Goal: Find specific page/section: Find specific page/section

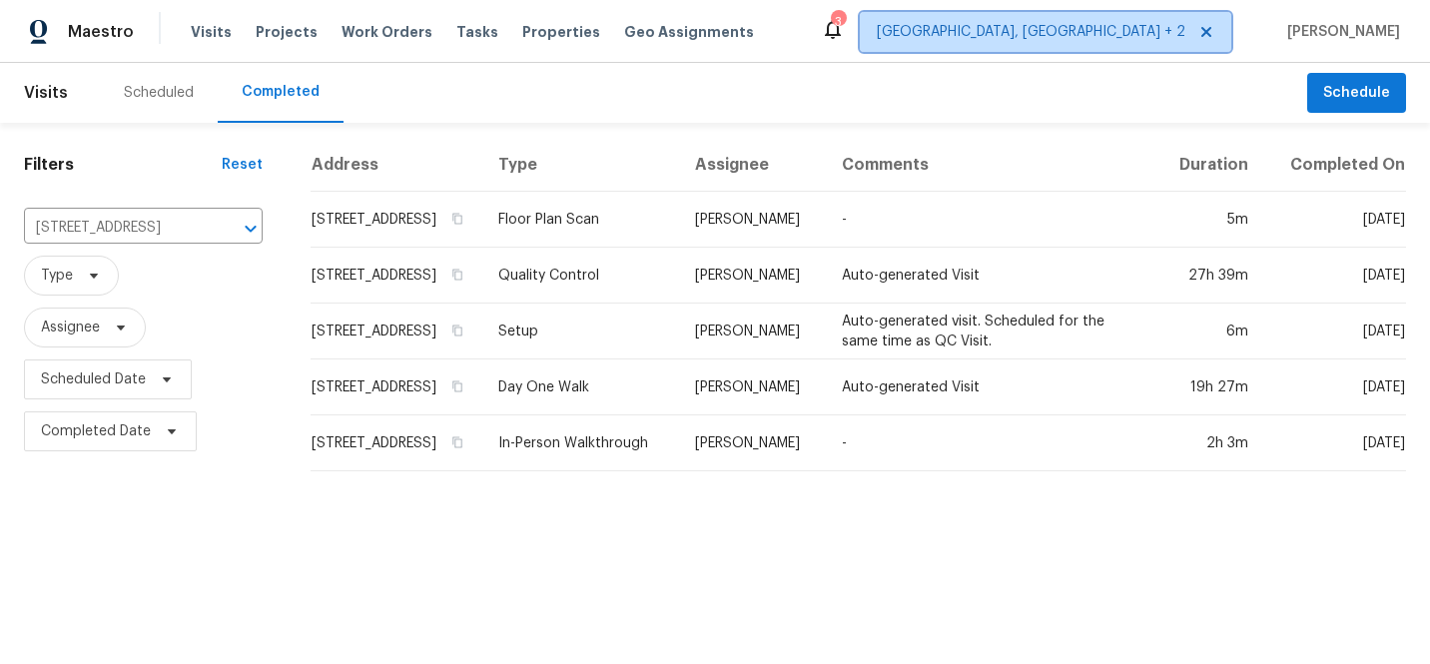
click at [1103, 40] on span "[GEOGRAPHIC_DATA], [GEOGRAPHIC_DATA] + 2" at bounding box center [1031, 32] width 309 height 20
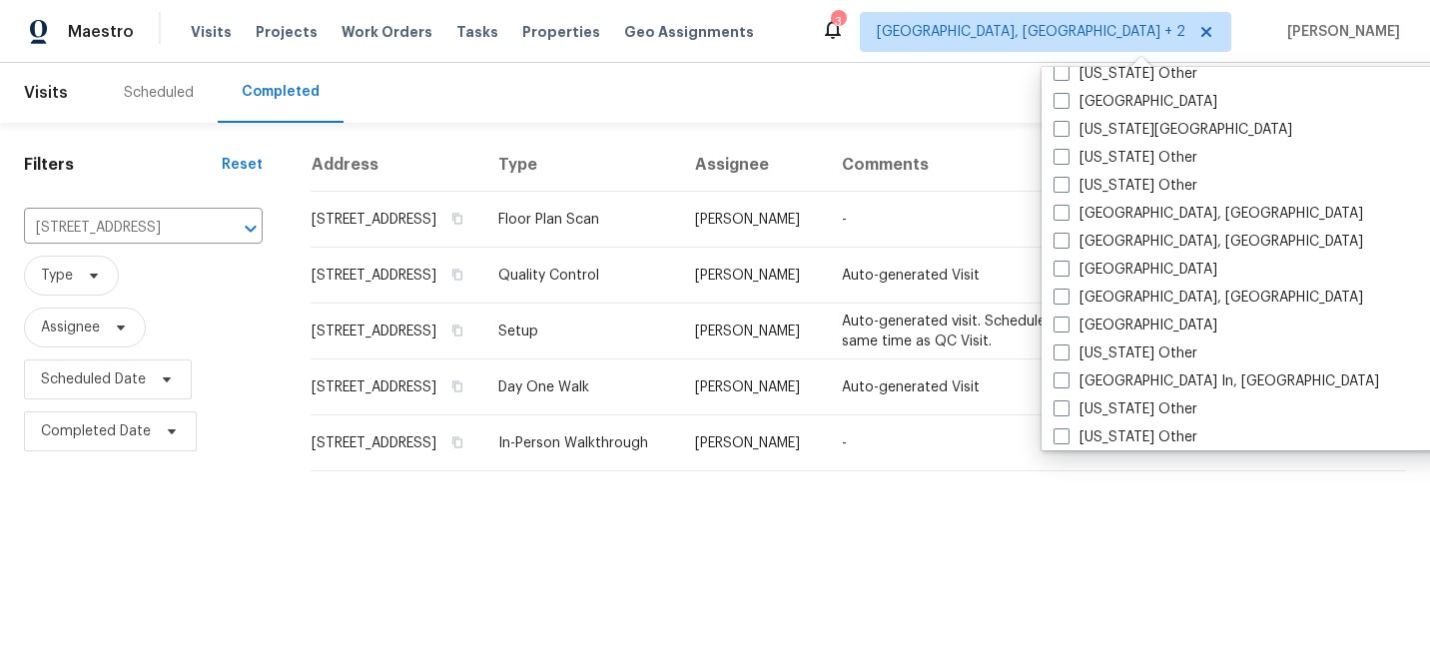
scroll to position [1198, 0]
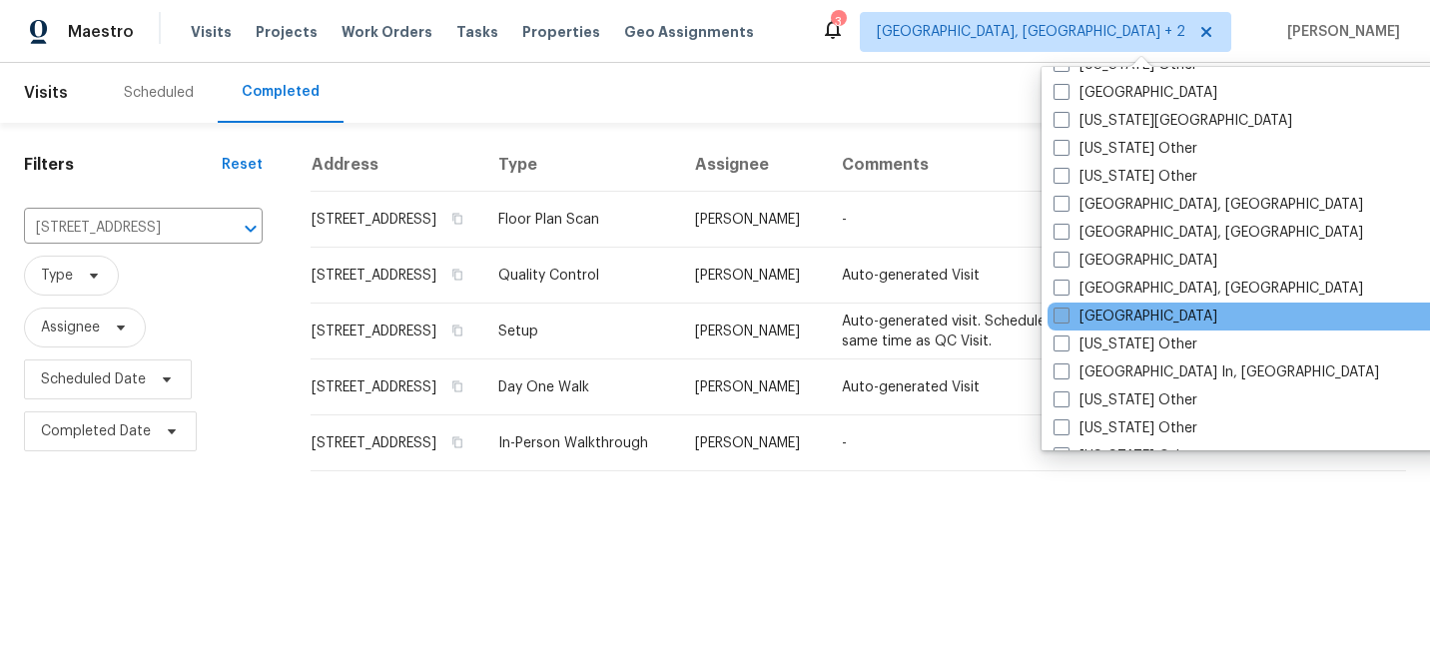
click at [1058, 315] on span at bounding box center [1061, 316] width 16 height 16
click at [1058, 315] on input "[GEOGRAPHIC_DATA]" at bounding box center [1059, 313] width 13 height 13
checkbox input "true"
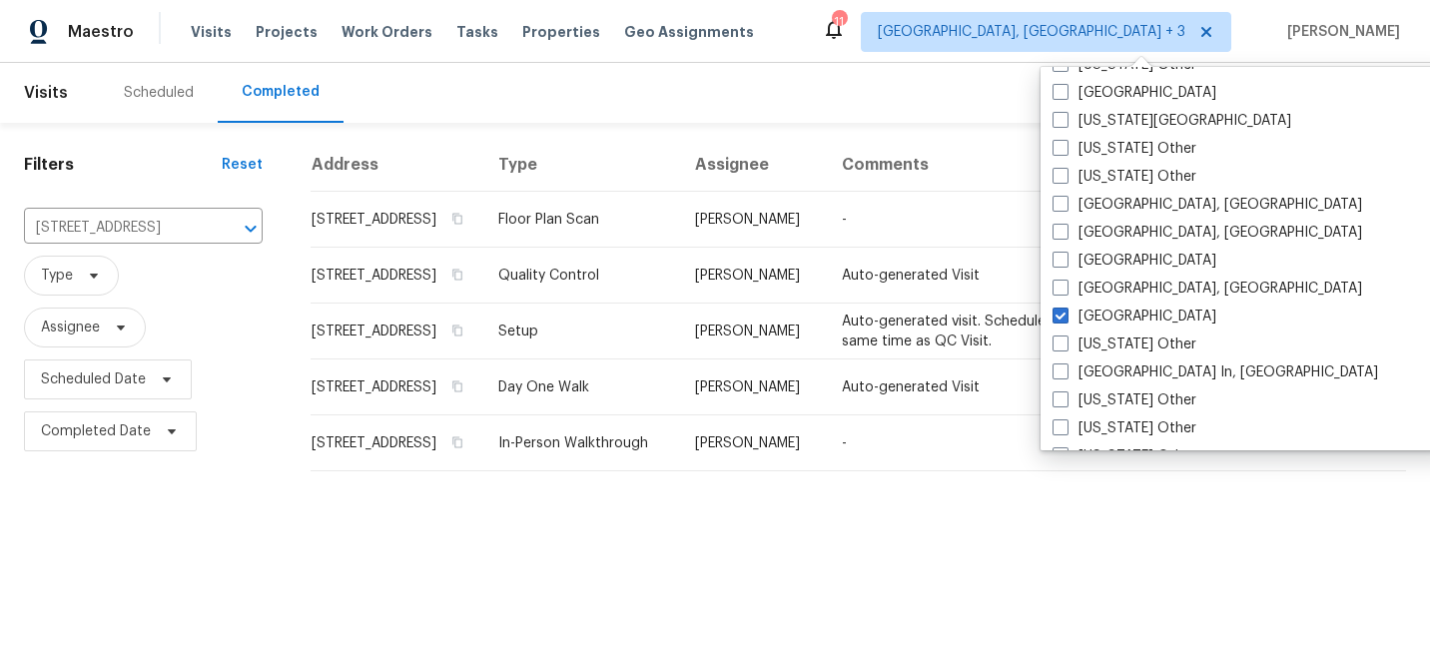
click at [819, 89] on div "Scheduled Completed" at bounding box center [703, 93] width 1207 height 60
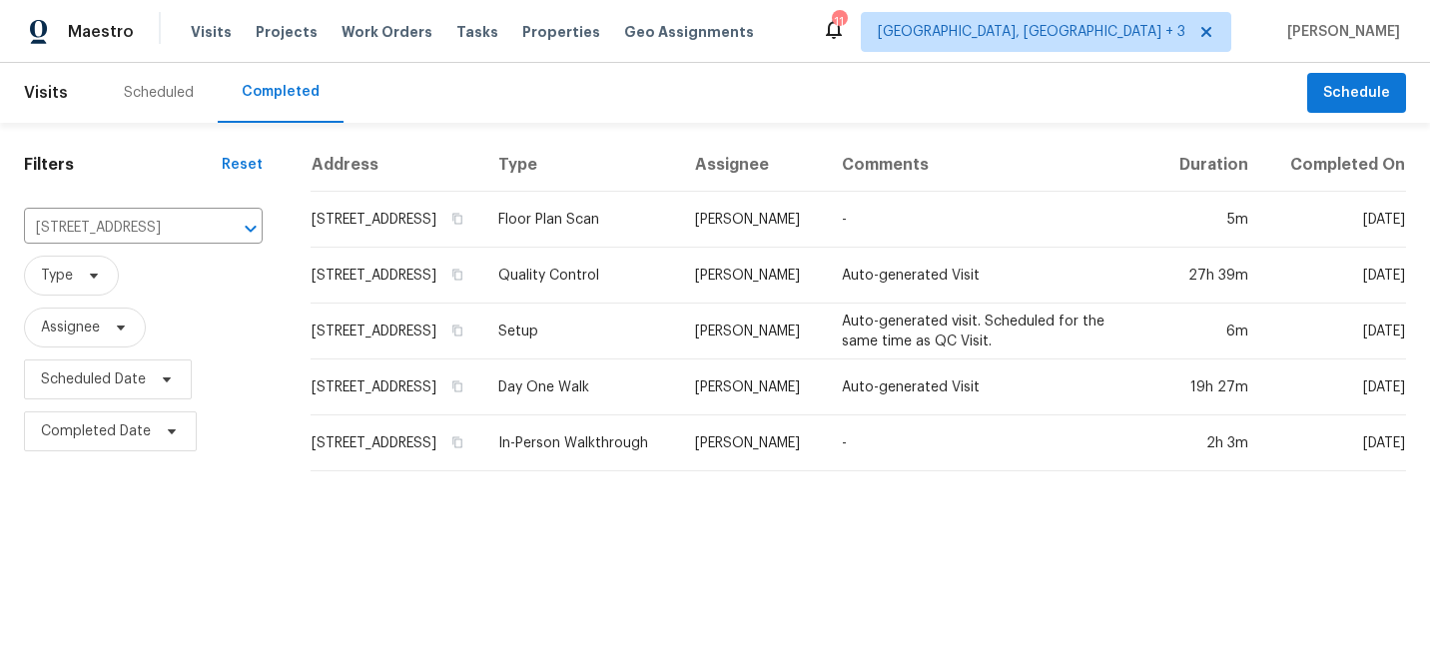
click at [175, 89] on div "Scheduled" at bounding box center [159, 93] width 70 height 20
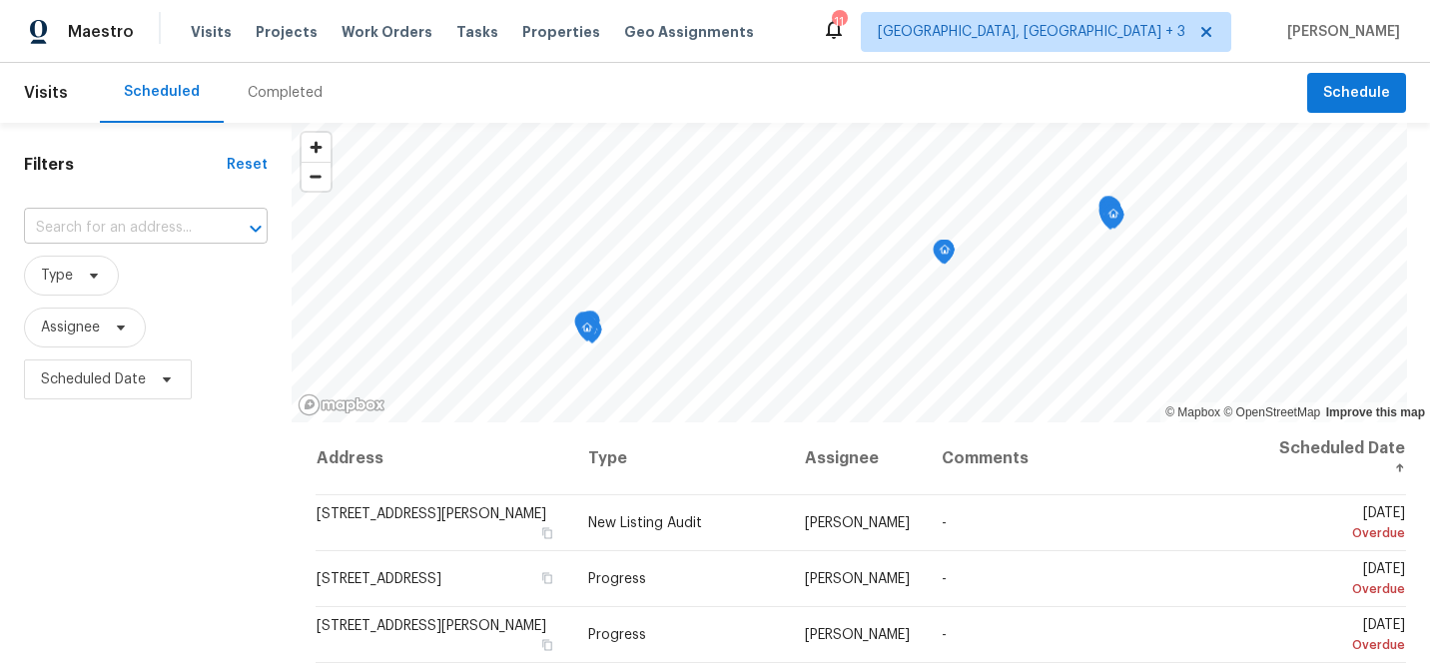
click at [140, 231] on input "text" at bounding box center [118, 228] width 188 height 31
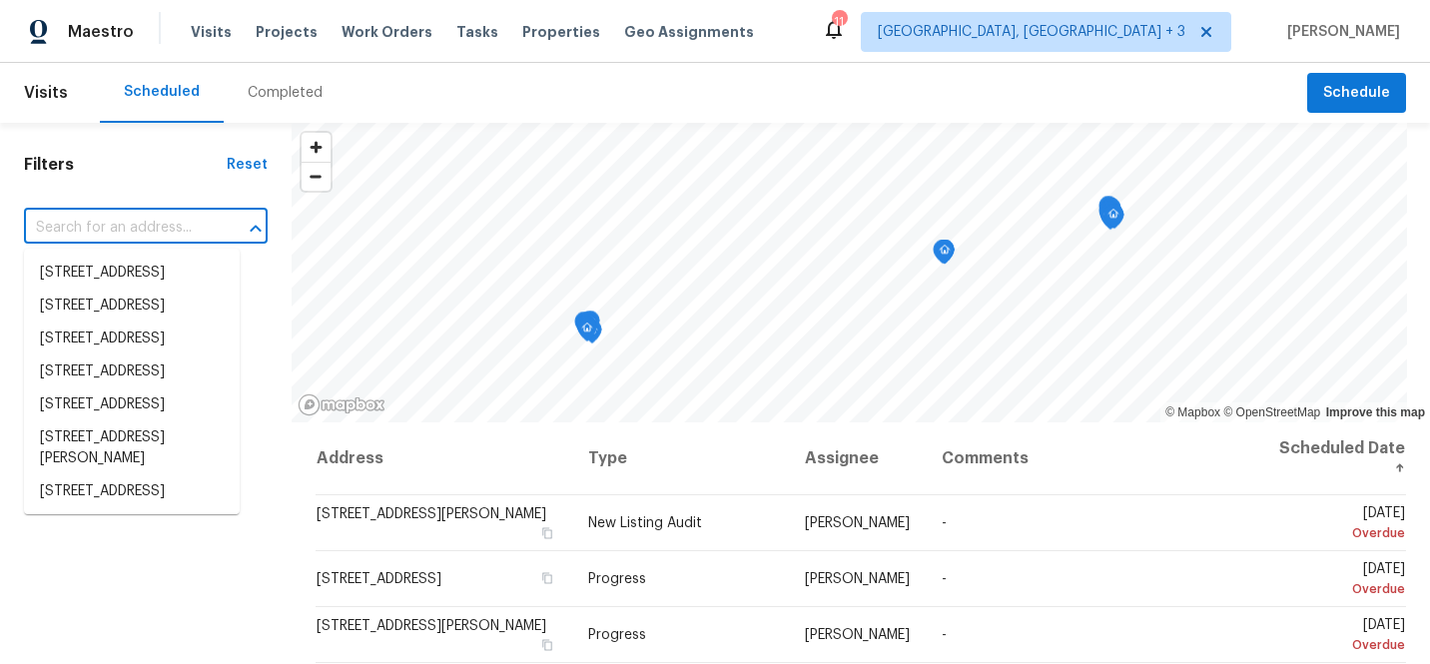
paste input "[STREET_ADDRESS][PERSON_NAME]"
type input "[STREET_ADDRESS][PERSON_NAME]"
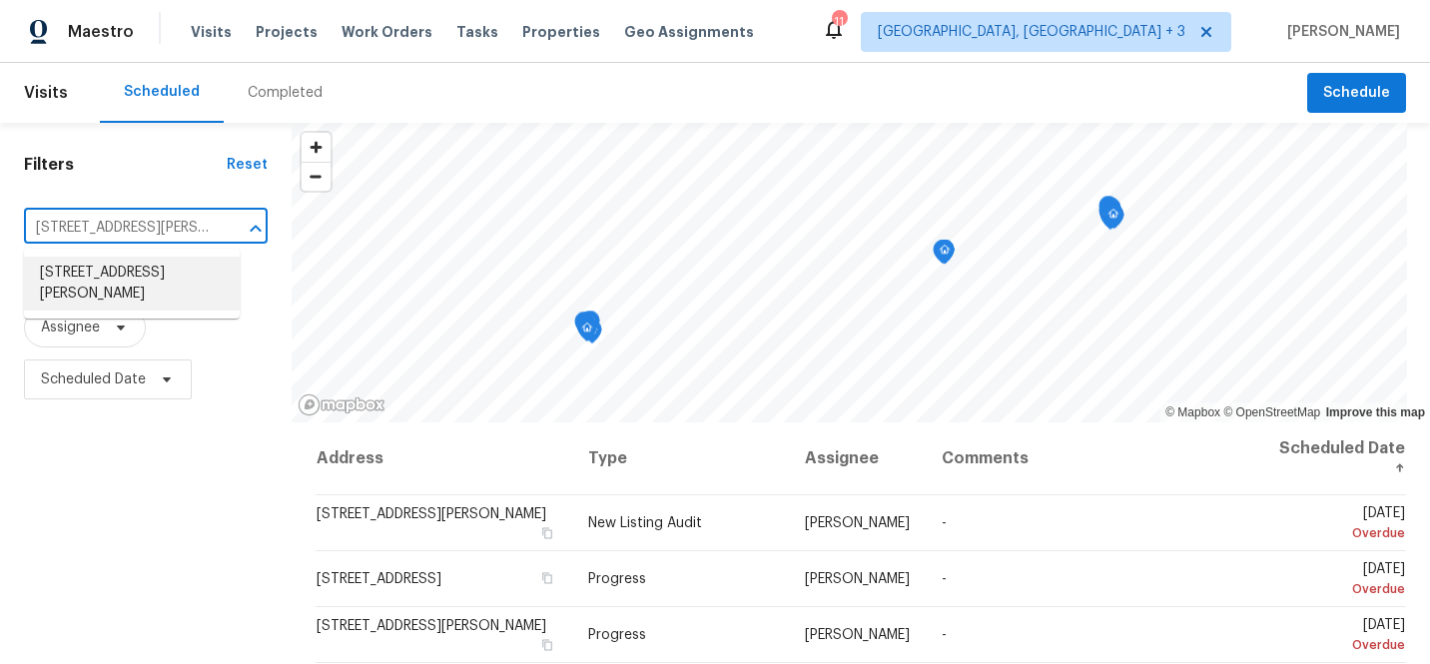
click at [148, 290] on li "[STREET_ADDRESS][PERSON_NAME]" at bounding box center [132, 284] width 216 height 54
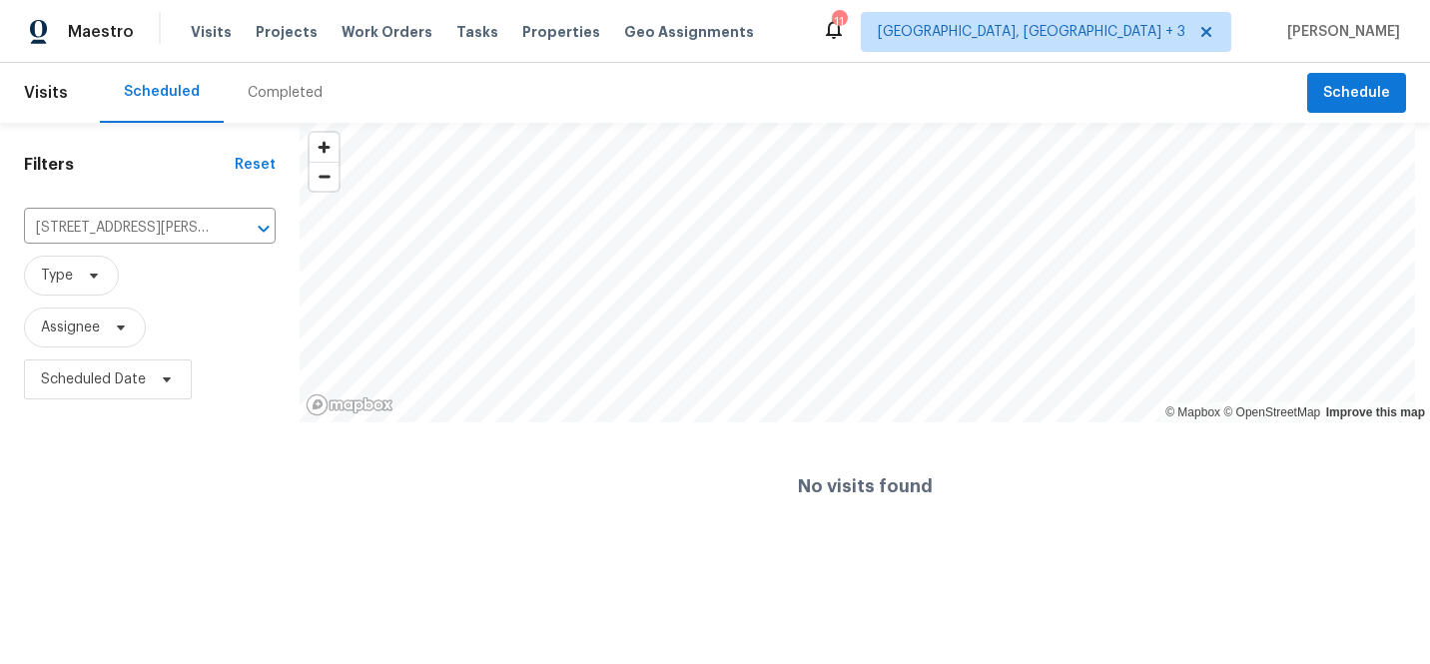
click at [295, 92] on div "Completed" at bounding box center [285, 93] width 75 height 20
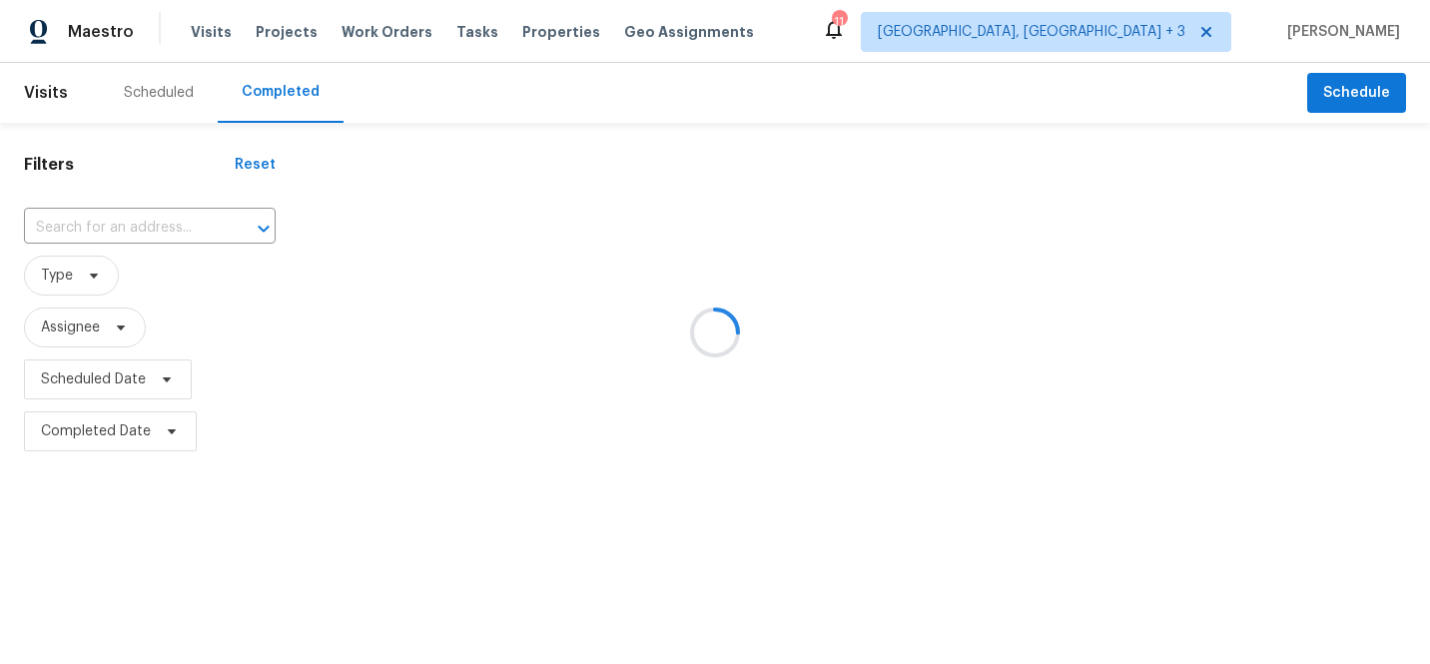
click at [129, 220] on div at bounding box center [715, 332] width 1430 height 664
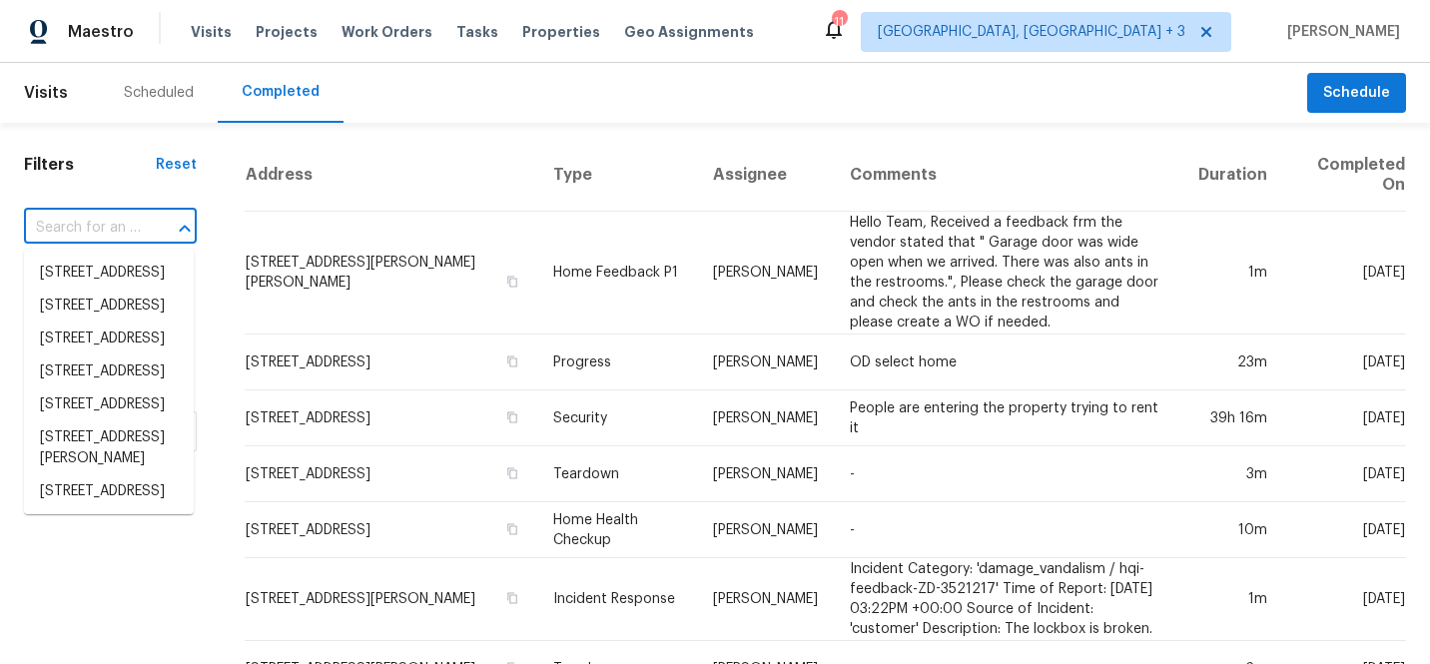
click at [131, 224] on input "text" at bounding box center [82, 228] width 117 height 31
paste input "[STREET_ADDRESS][PERSON_NAME]"
type input "[STREET_ADDRESS][PERSON_NAME]"
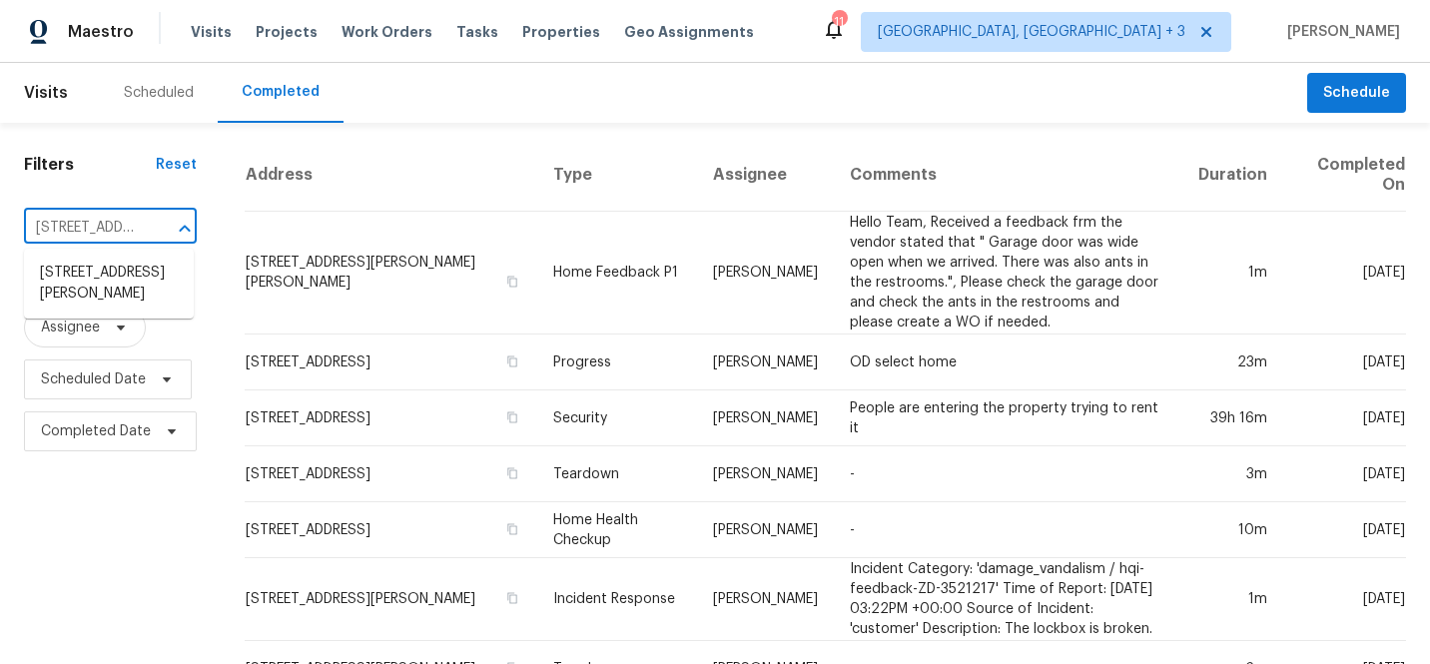
scroll to position [0, 4]
click at [121, 272] on li "[STREET_ADDRESS][PERSON_NAME]" at bounding box center [109, 284] width 170 height 54
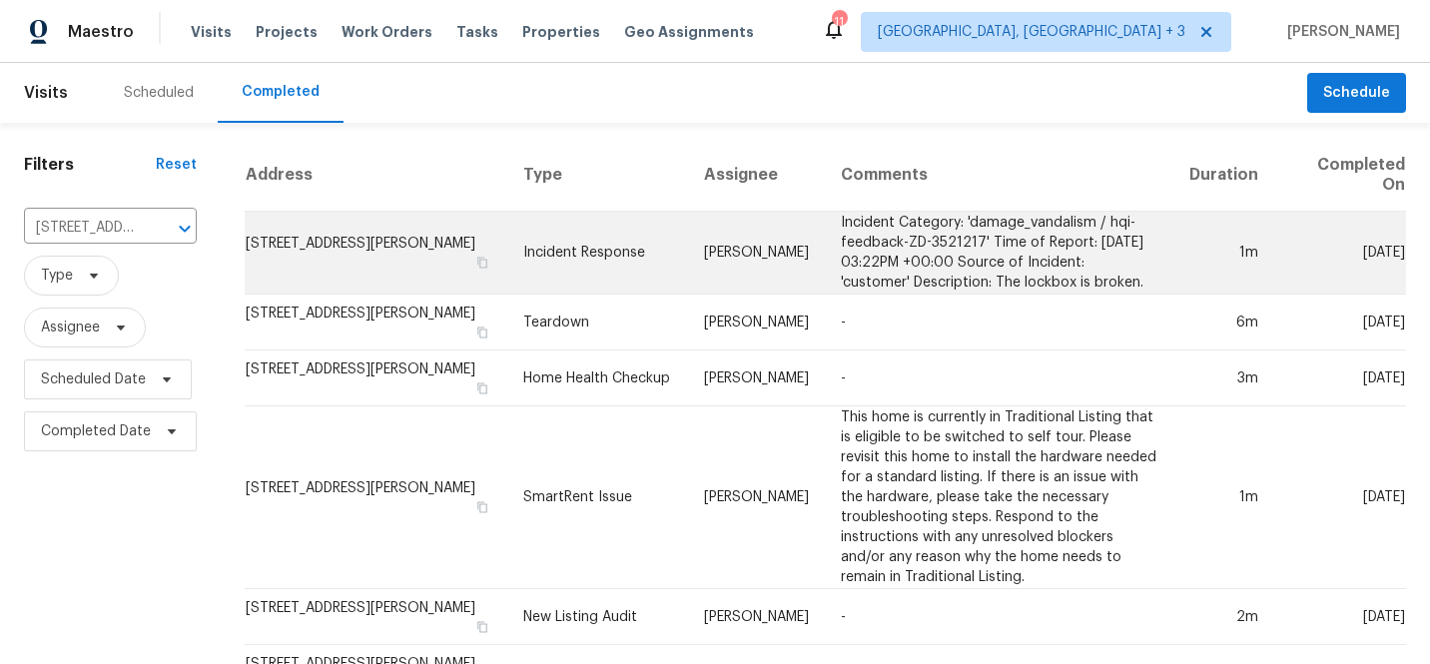
click at [353, 253] on td "[STREET_ADDRESS][PERSON_NAME]" at bounding box center [376, 253] width 263 height 83
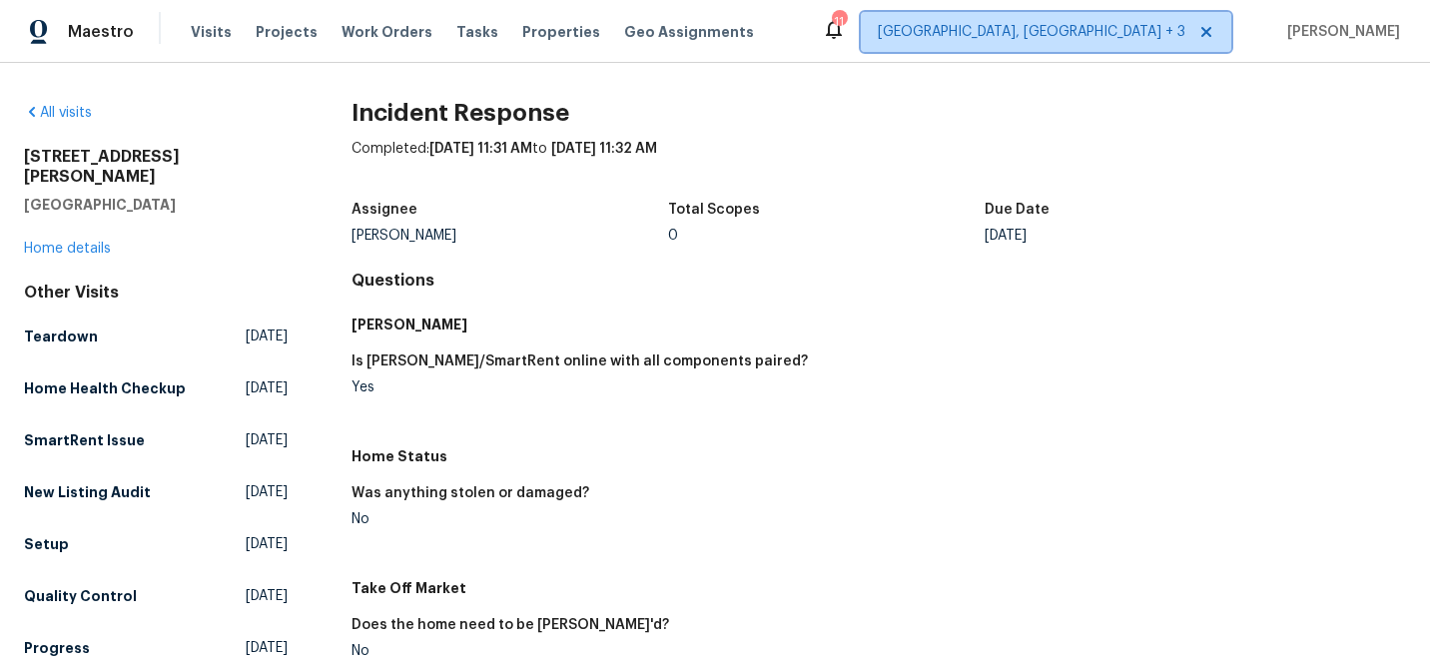
click at [1128, 25] on span "[GEOGRAPHIC_DATA], [GEOGRAPHIC_DATA] + 3" at bounding box center [1032, 32] width 308 height 20
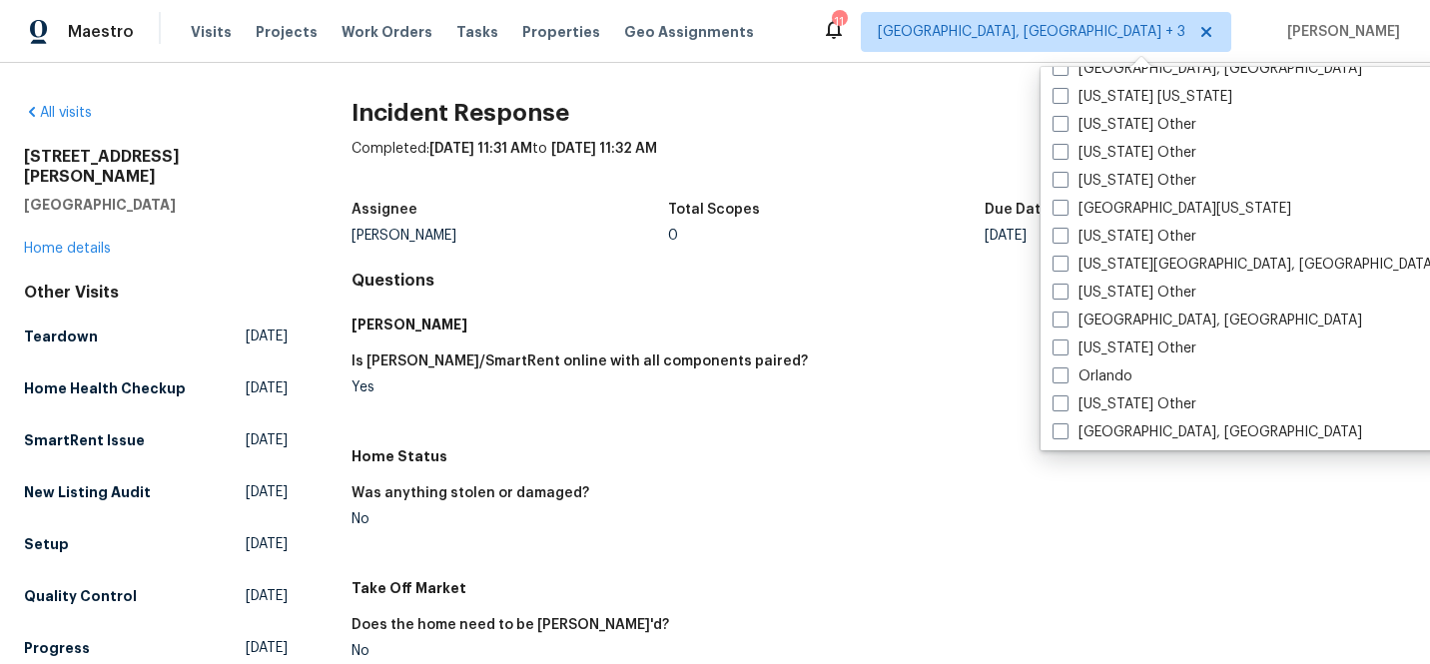
scroll to position [2318, 0]
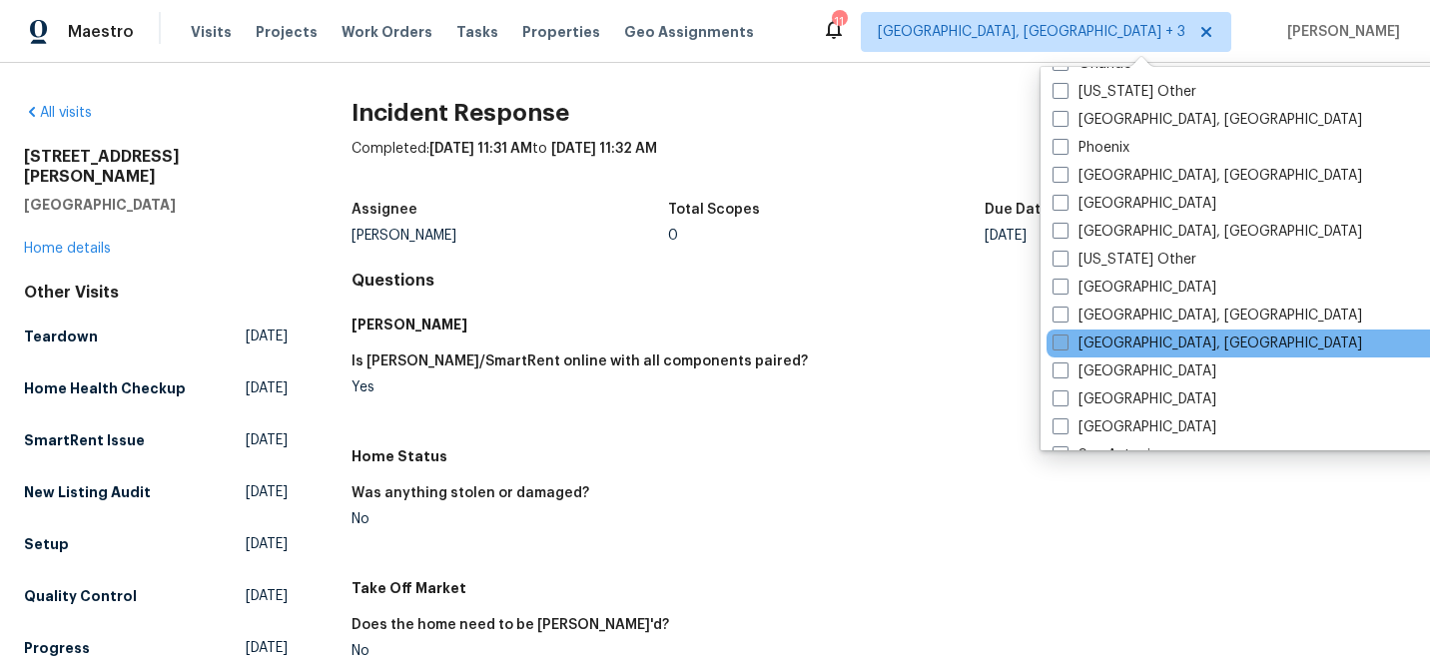
click at [1062, 340] on span at bounding box center [1060, 342] width 16 height 16
click at [1062, 340] on input "[GEOGRAPHIC_DATA], [GEOGRAPHIC_DATA]" at bounding box center [1058, 339] width 13 height 13
checkbox input "true"
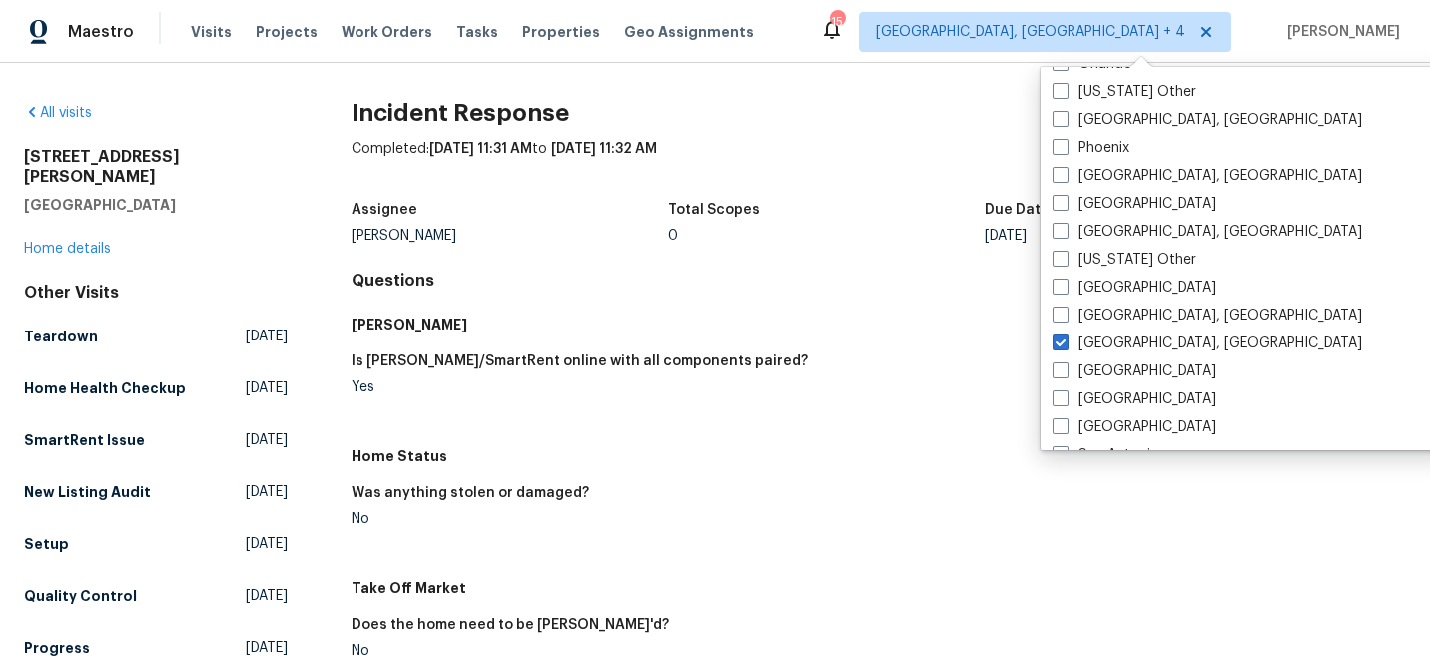
click at [913, 76] on div "All visits [STREET_ADDRESS][PERSON_NAME][PERSON_NAME] Home details Other Visits…" at bounding box center [715, 363] width 1430 height 601
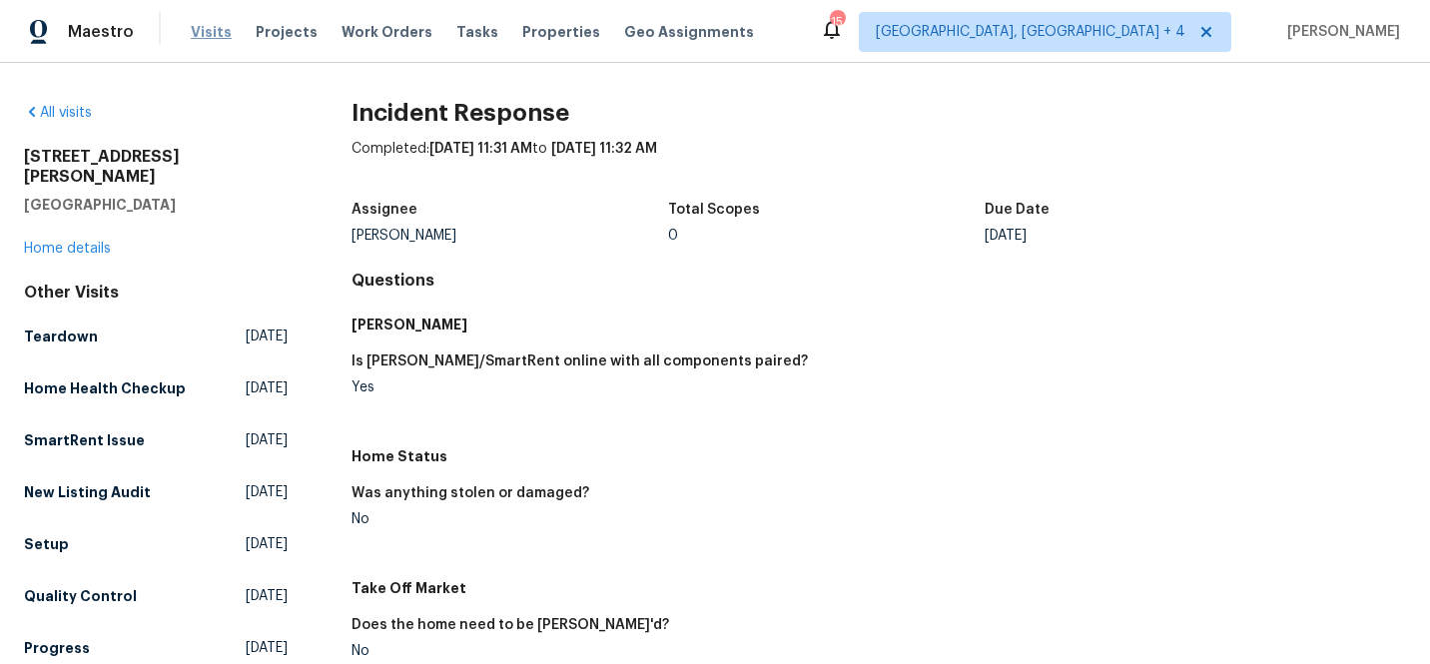
click at [215, 34] on span "Visits" at bounding box center [211, 32] width 41 height 20
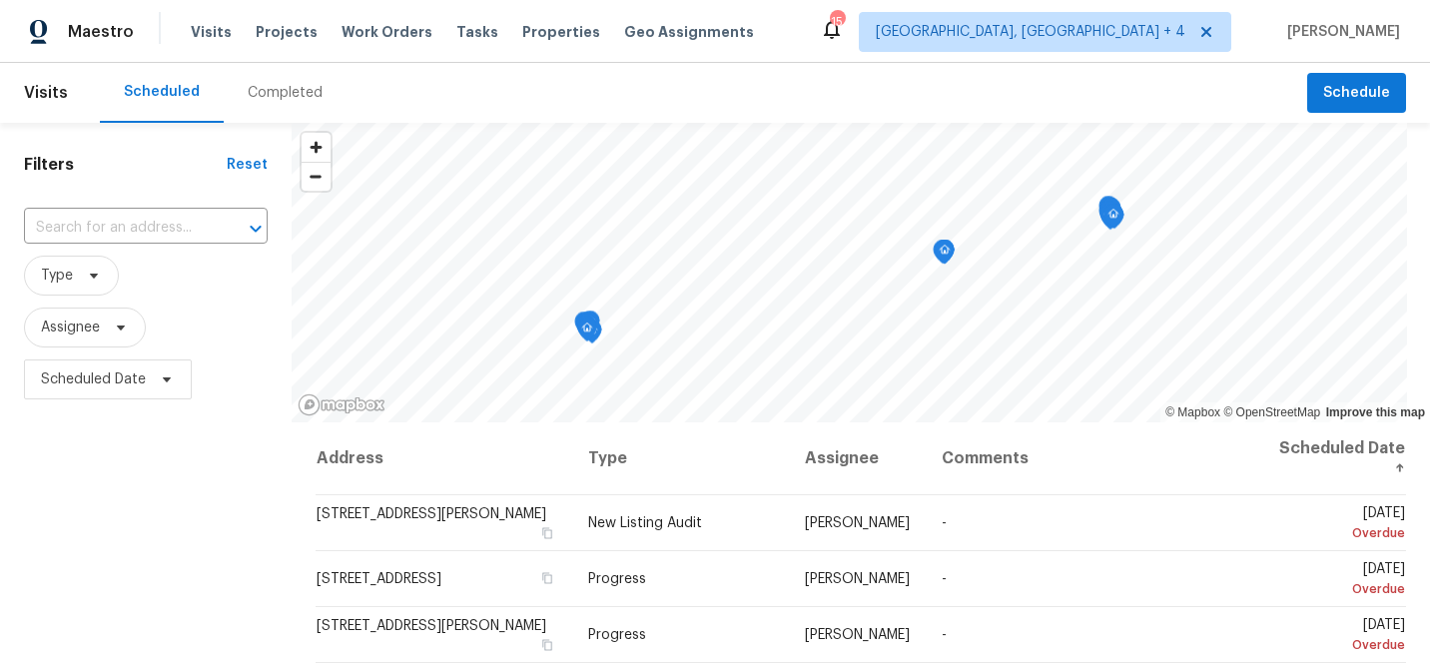
click at [289, 83] on div "Completed" at bounding box center [285, 93] width 75 height 20
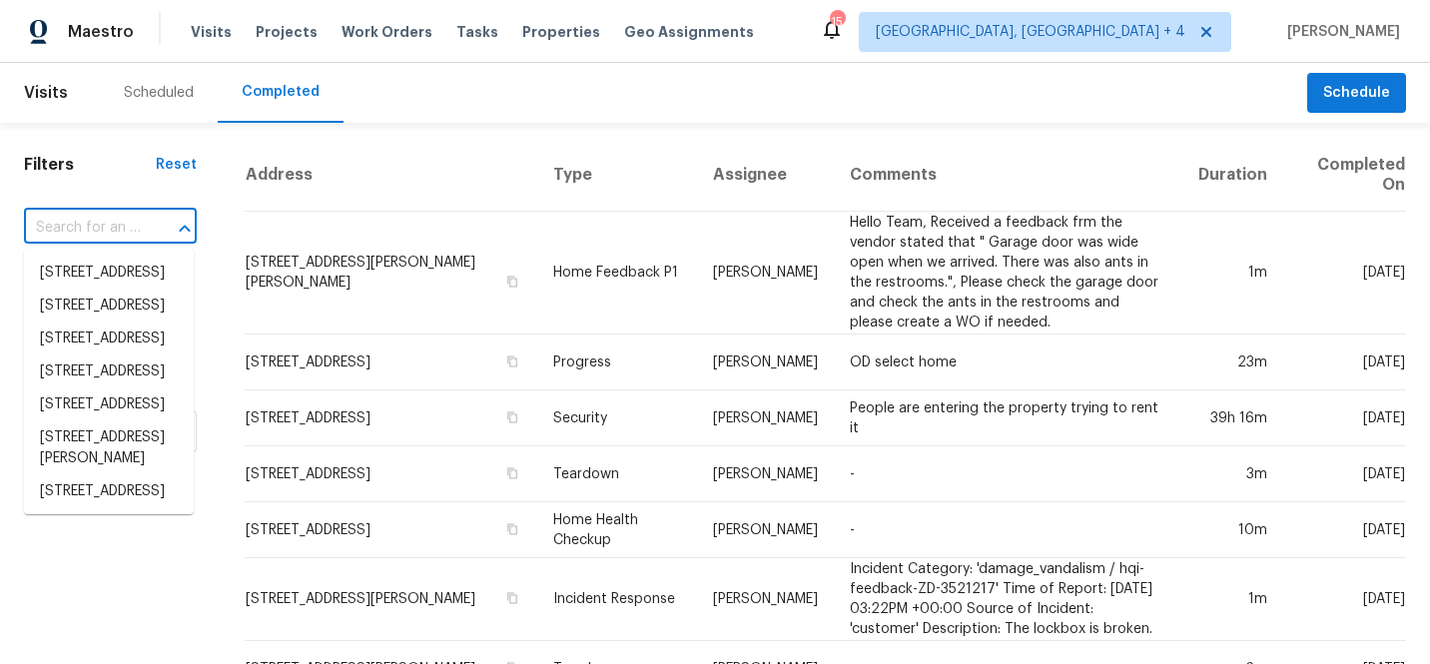
click at [90, 233] on input "text" at bounding box center [82, 228] width 117 height 31
paste input "1617 Almond Creek"
type input "1617 Almond Creek"
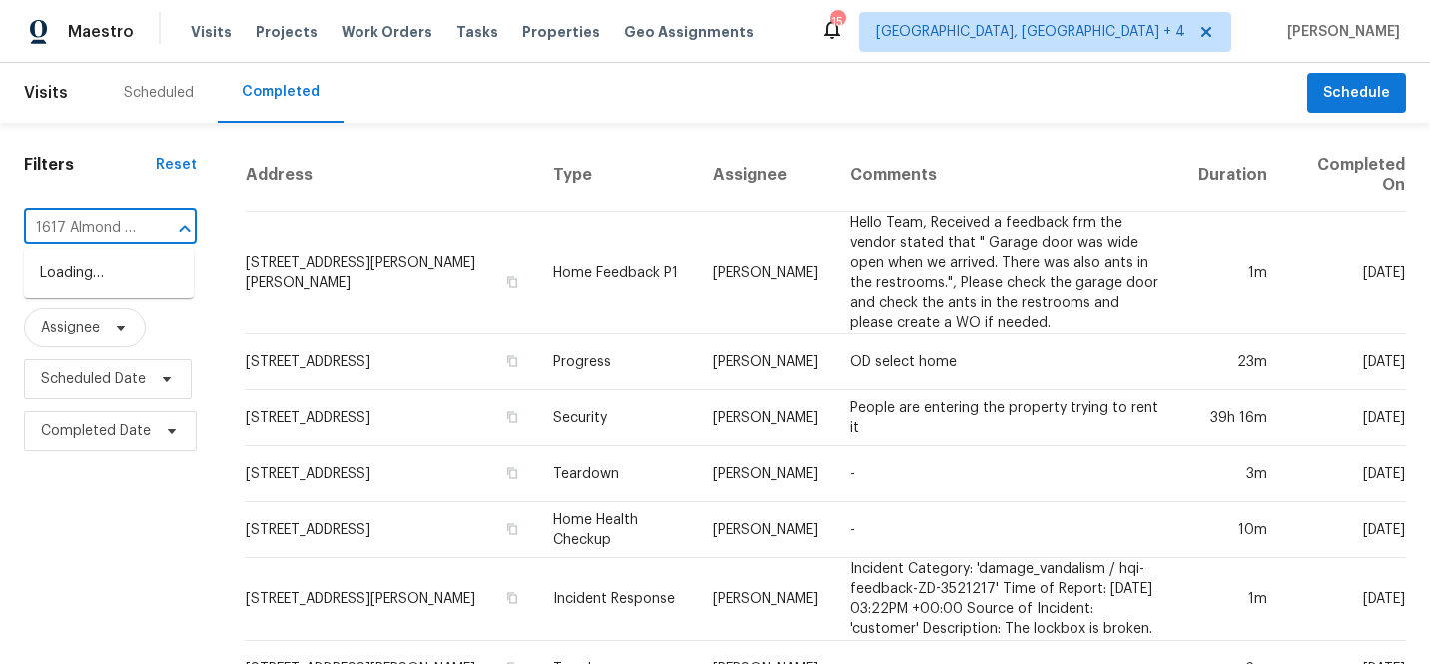
scroll to position [0, 21]
click at [115, 272] on li "[STREET_ADDRESS]" at bounding box center [109, 273] width 170 height 33
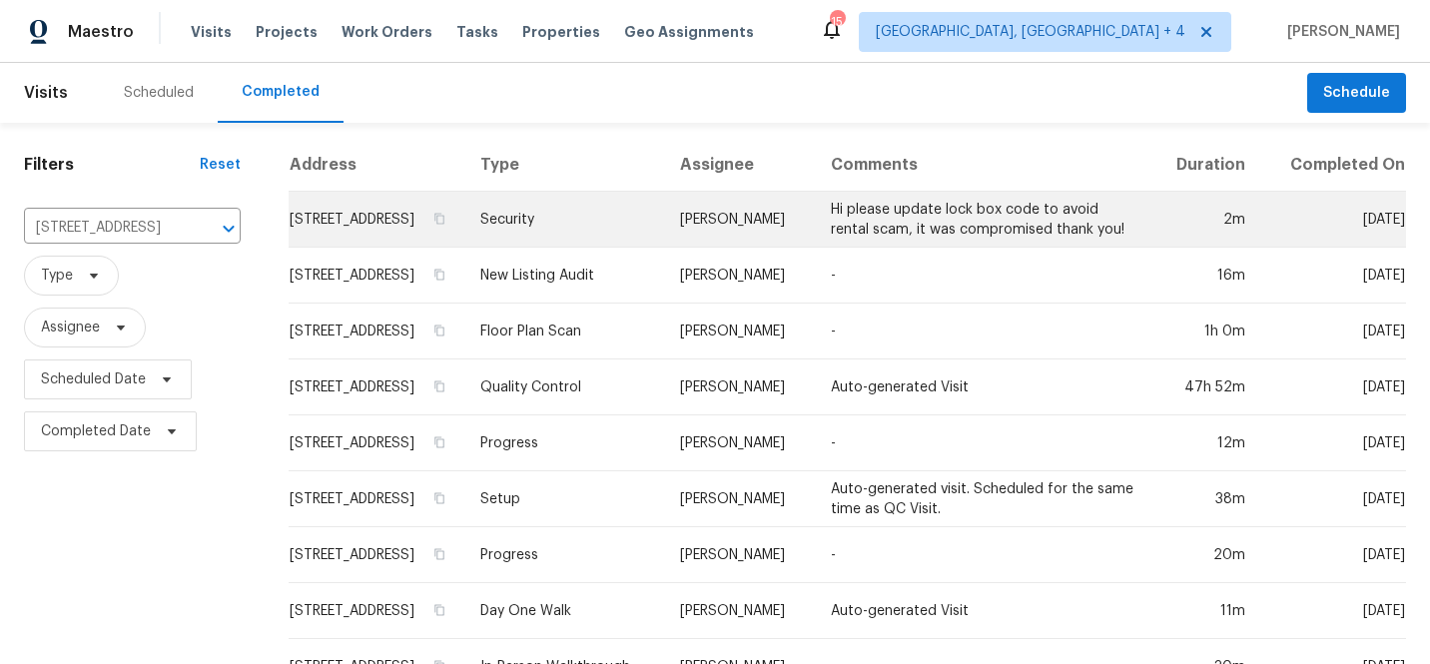
click at [334, 224] on td "[STREET_ADDRESS]" at bounding box center [377, 220] width 176 height 56
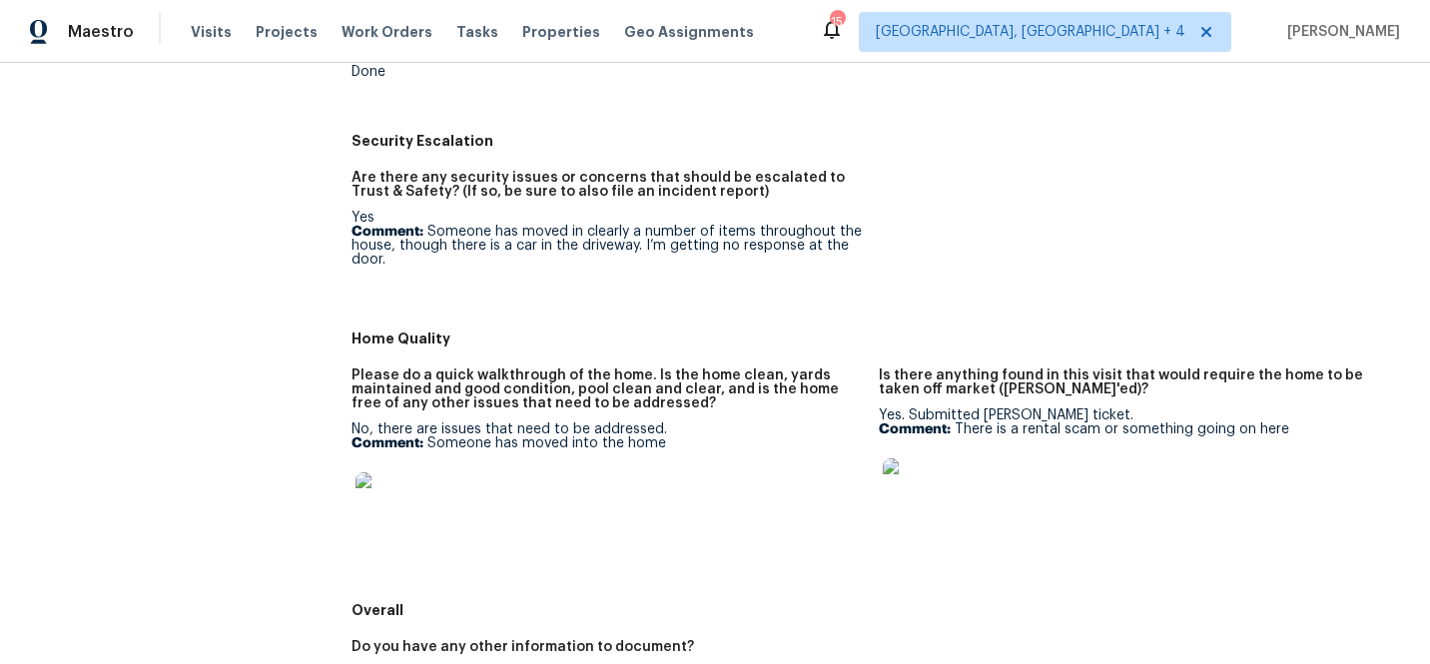
scroll to position [943, 0]
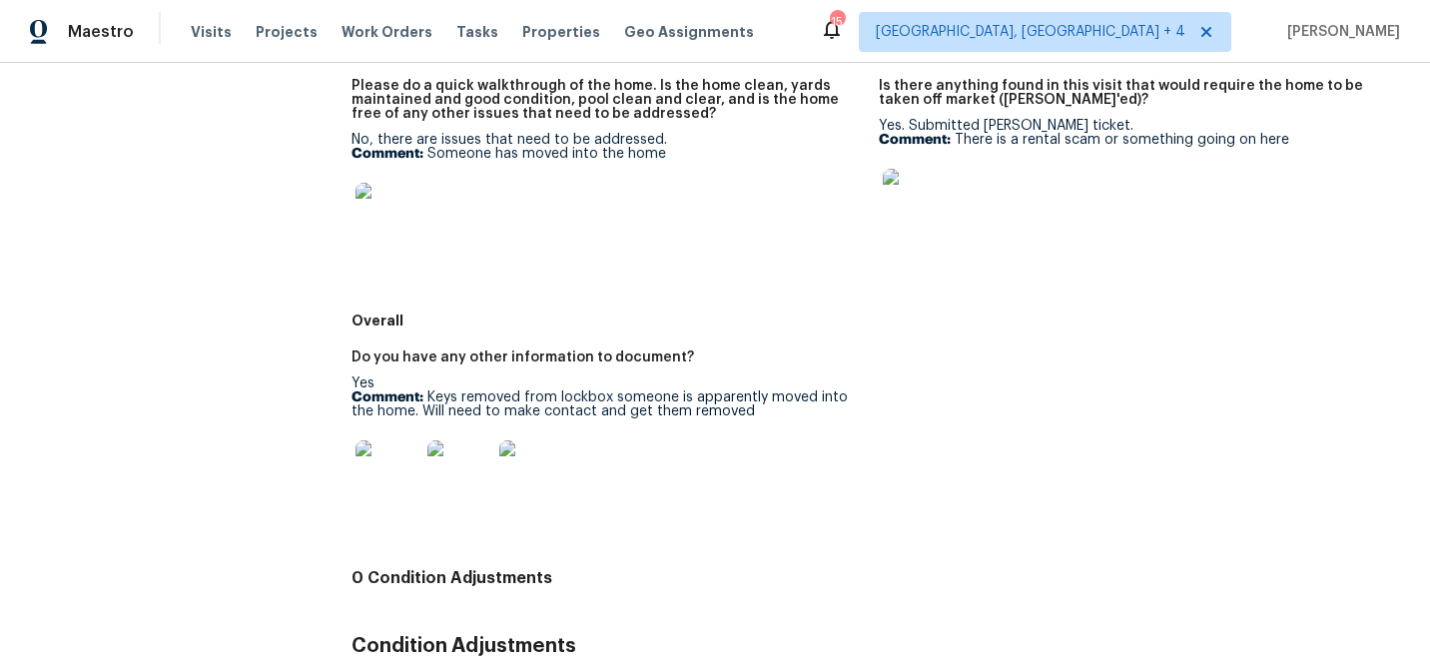
click at [387, 218] on img at bounding box center [387, 215] width 64 height 64
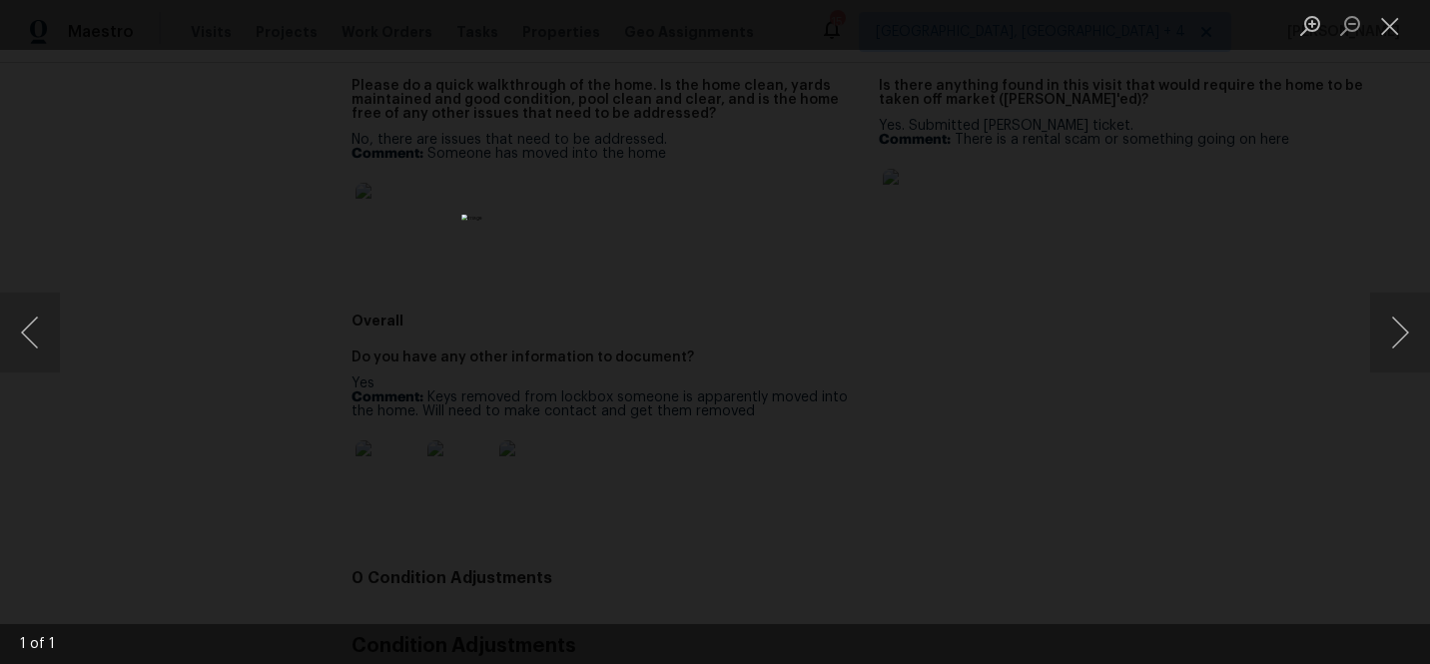
click at [1008, 327] on div "Lightbox" at bounding box center [715, 332] width 1430 height 664
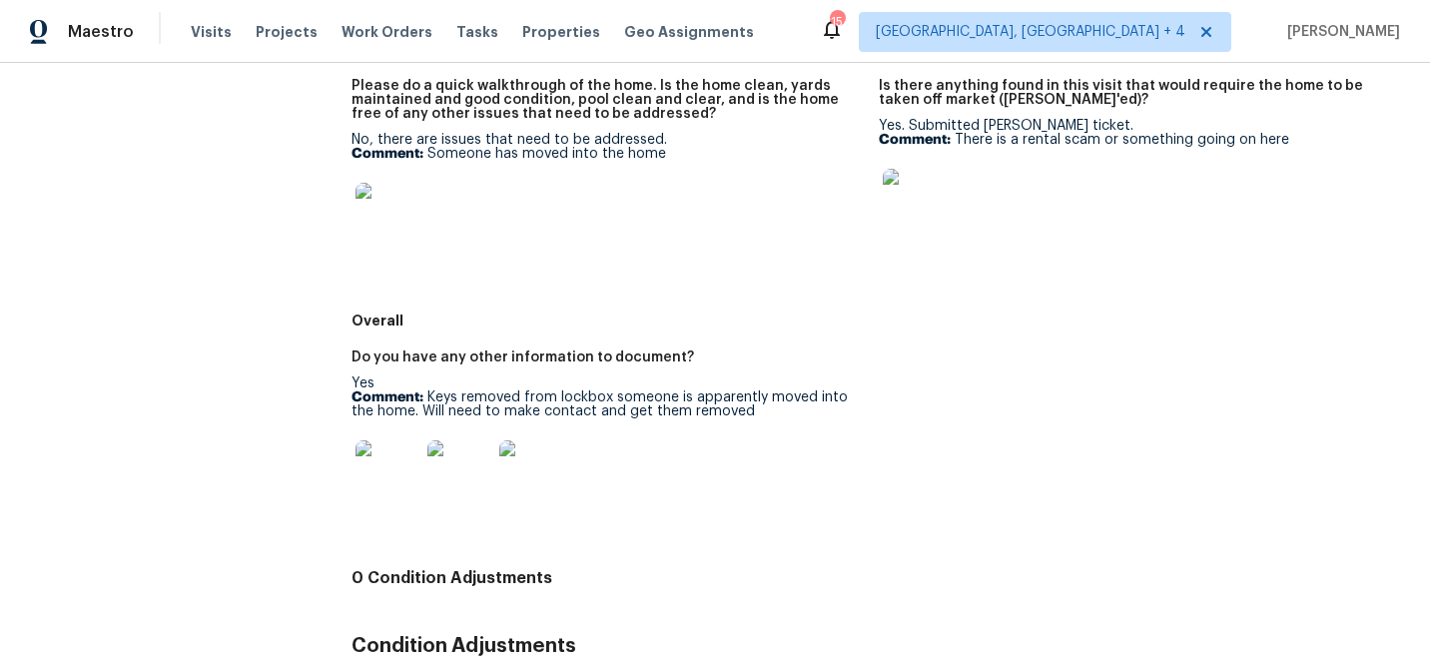
click at [887, 179] on img at bounding box center [915, 201] width 64 height 64
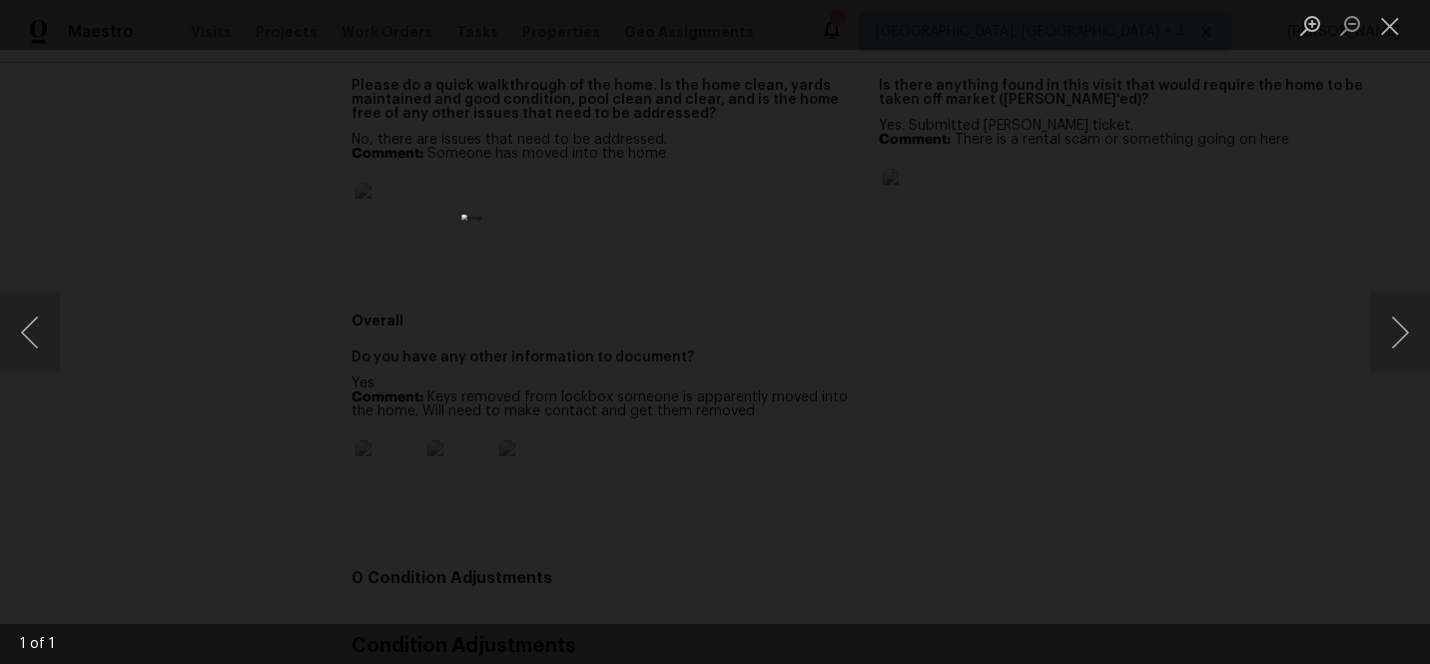
click at [1016, 269] on div "Lightbox" at bounding box center [715, 332] width 1430 height 664
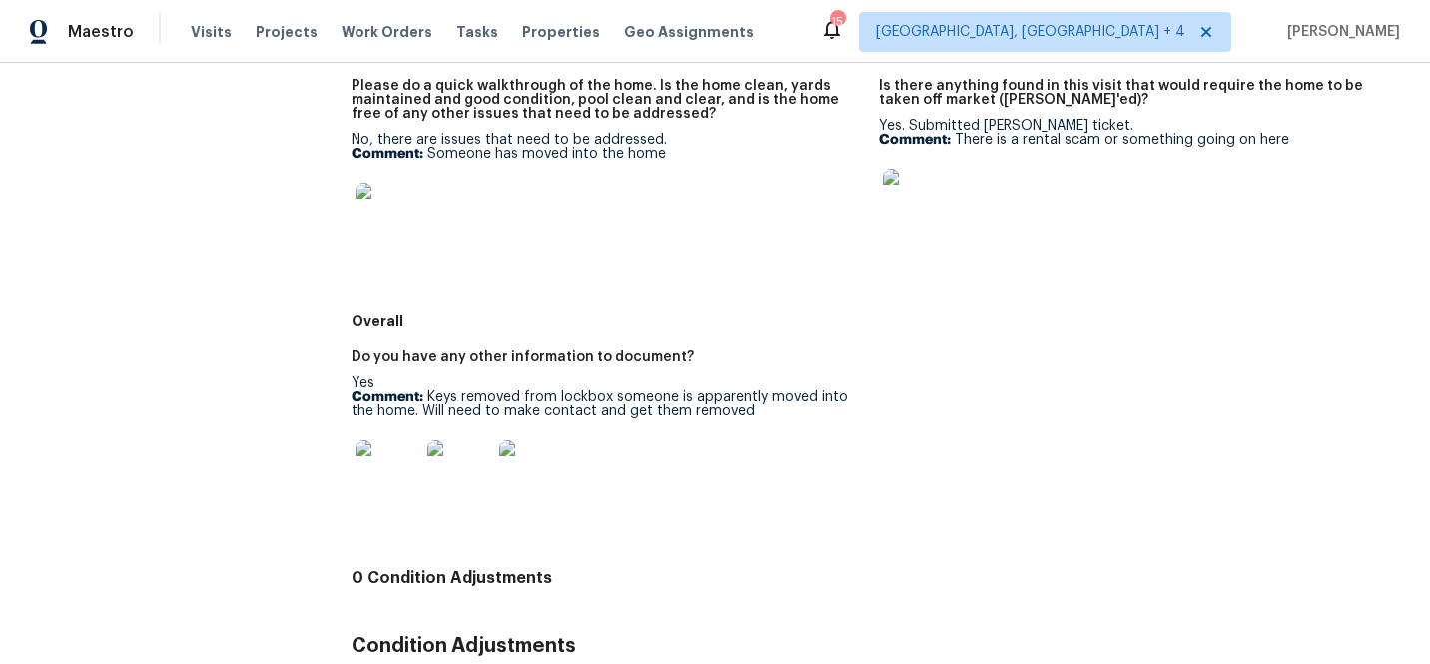
click at [532, 463] on img at bounding box center [531, 472] width 64 height 64
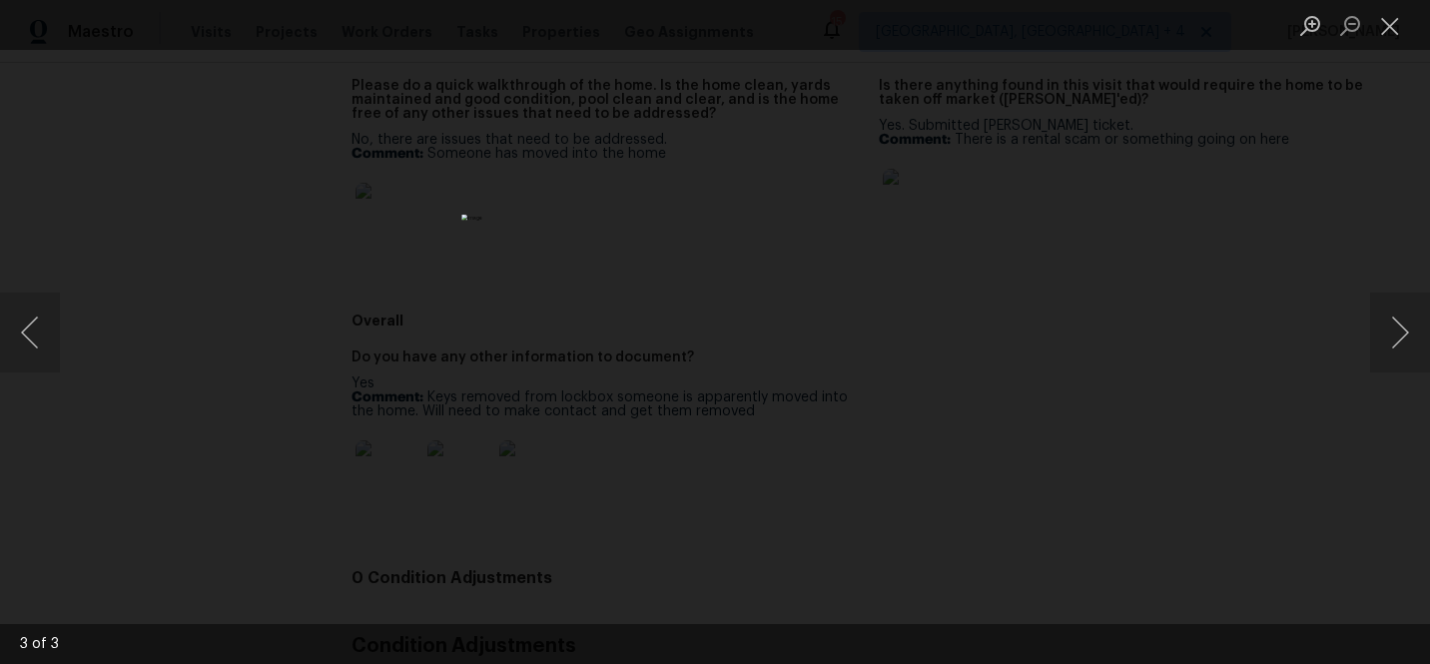
click at [1086, 326] on div "Lightbox" at bounding box center [715, 332] width 1430 height 664
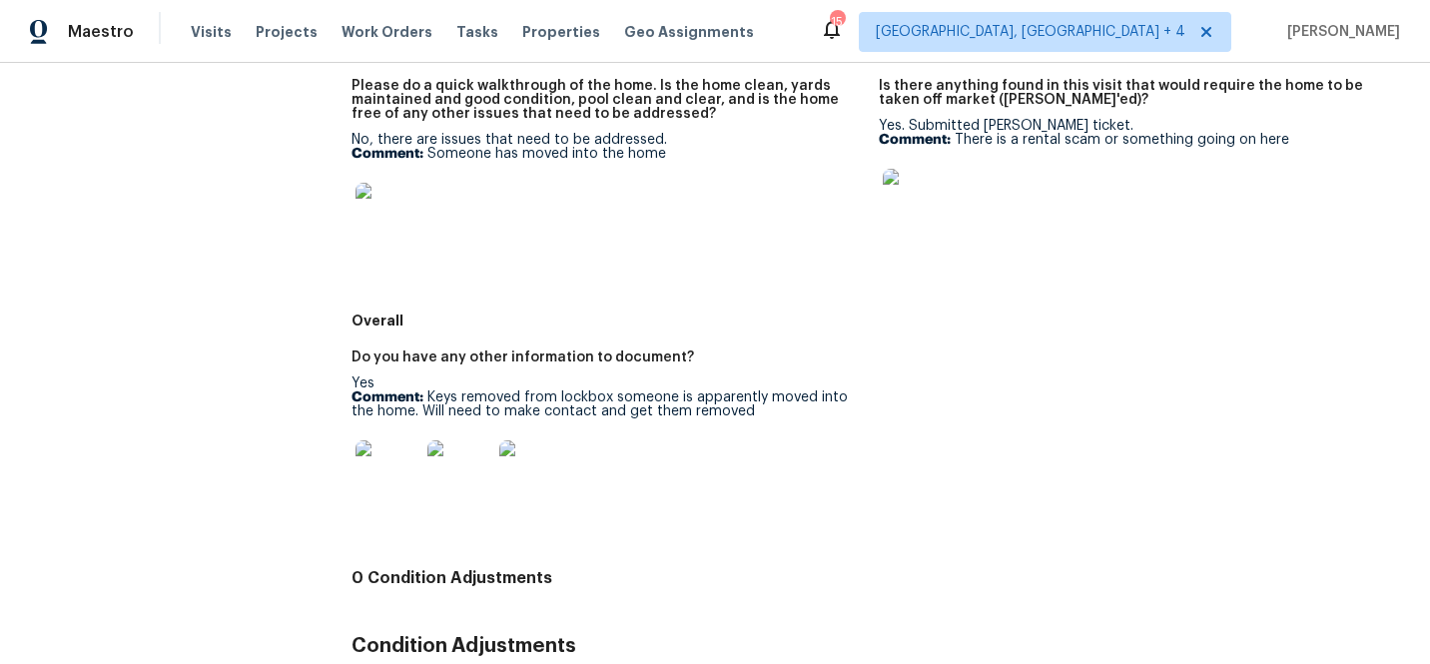
click at [388, 199] on img at bounding box center [387, 215] width 64 height 64
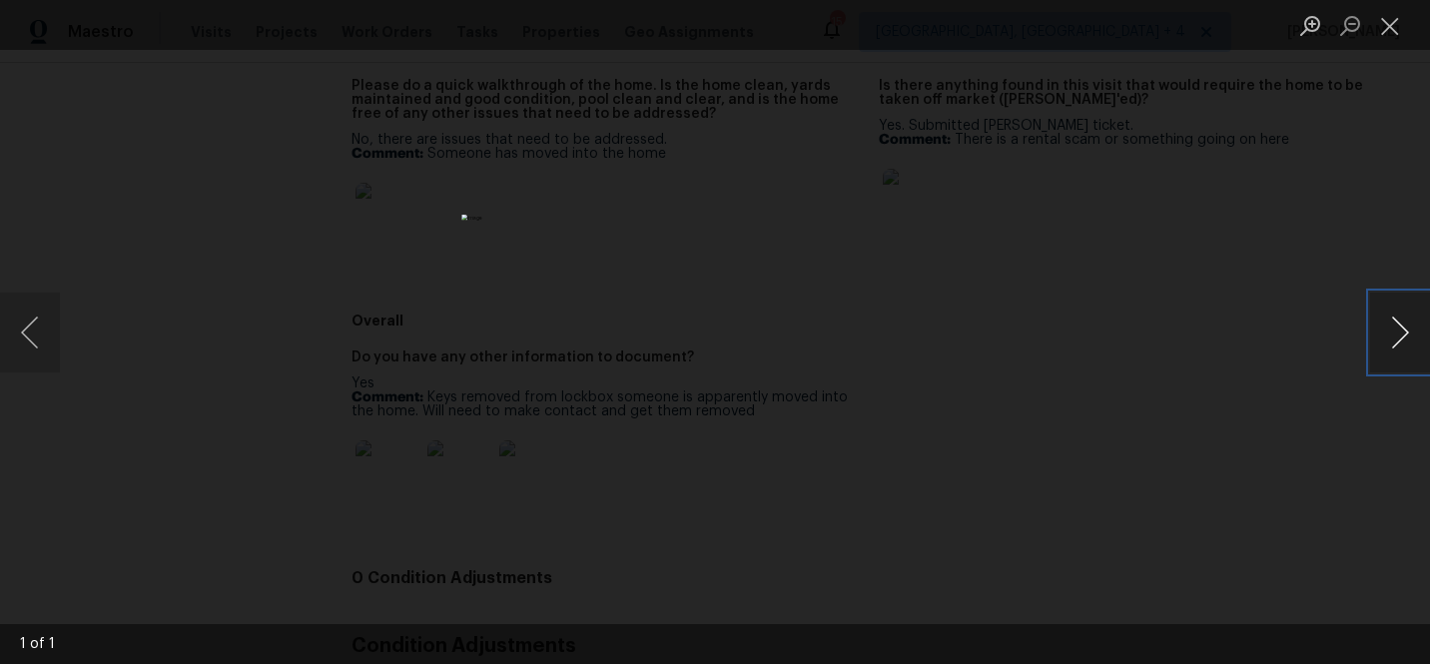
click at [1389, 334] on button "Next image" at bounding box center [1400, 333] width 60 height 80
click at [1102, 236] on div "Lightbox" at bounding box center [715, 332] width 1430 height 664
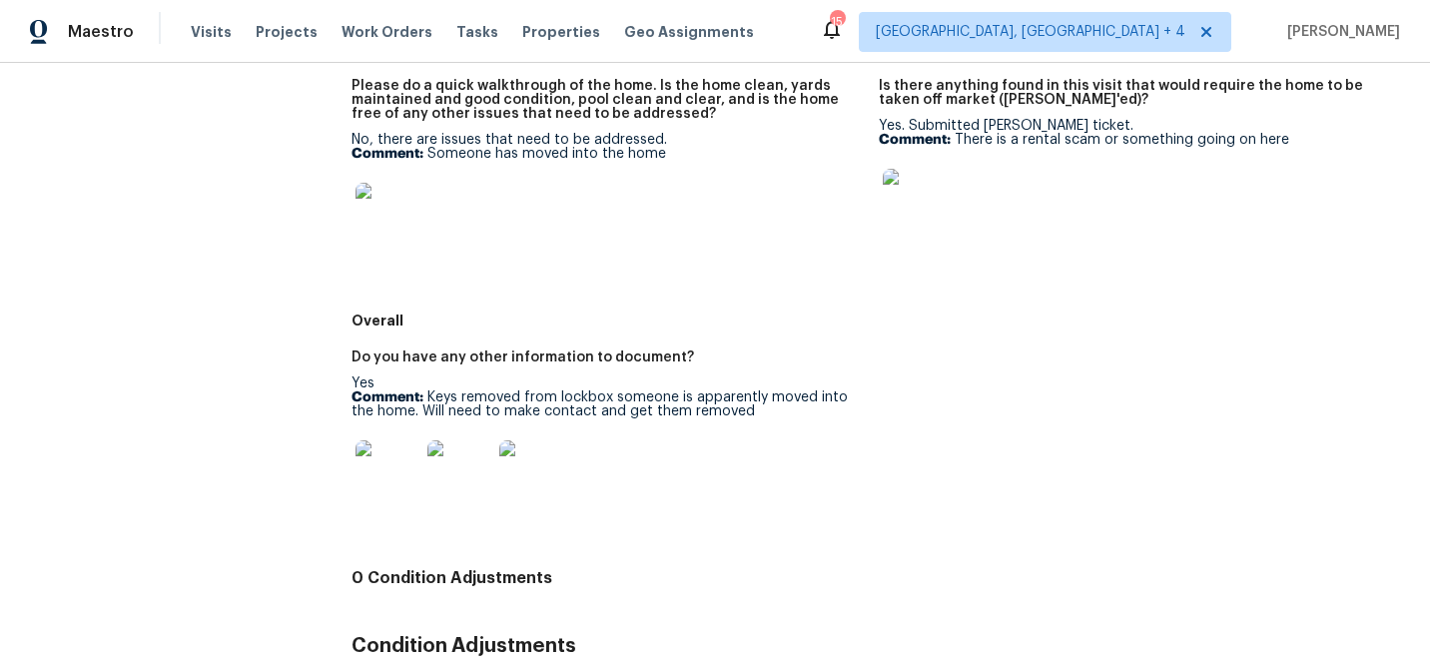
click at [376, 223] on img at bounding box center [387, 215] width 64 height 64
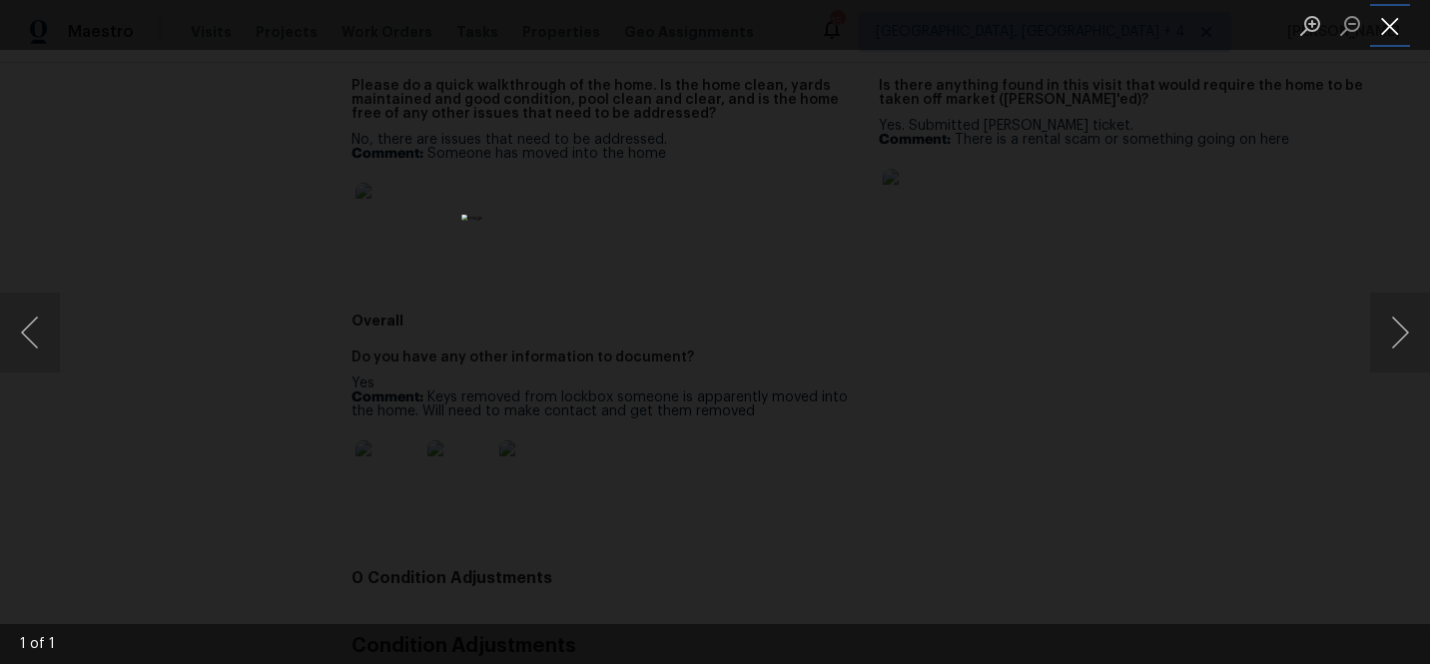
click at [1391, 25] on button "Close lightbox" at bounding box center [1390, 25] width 40 height 35
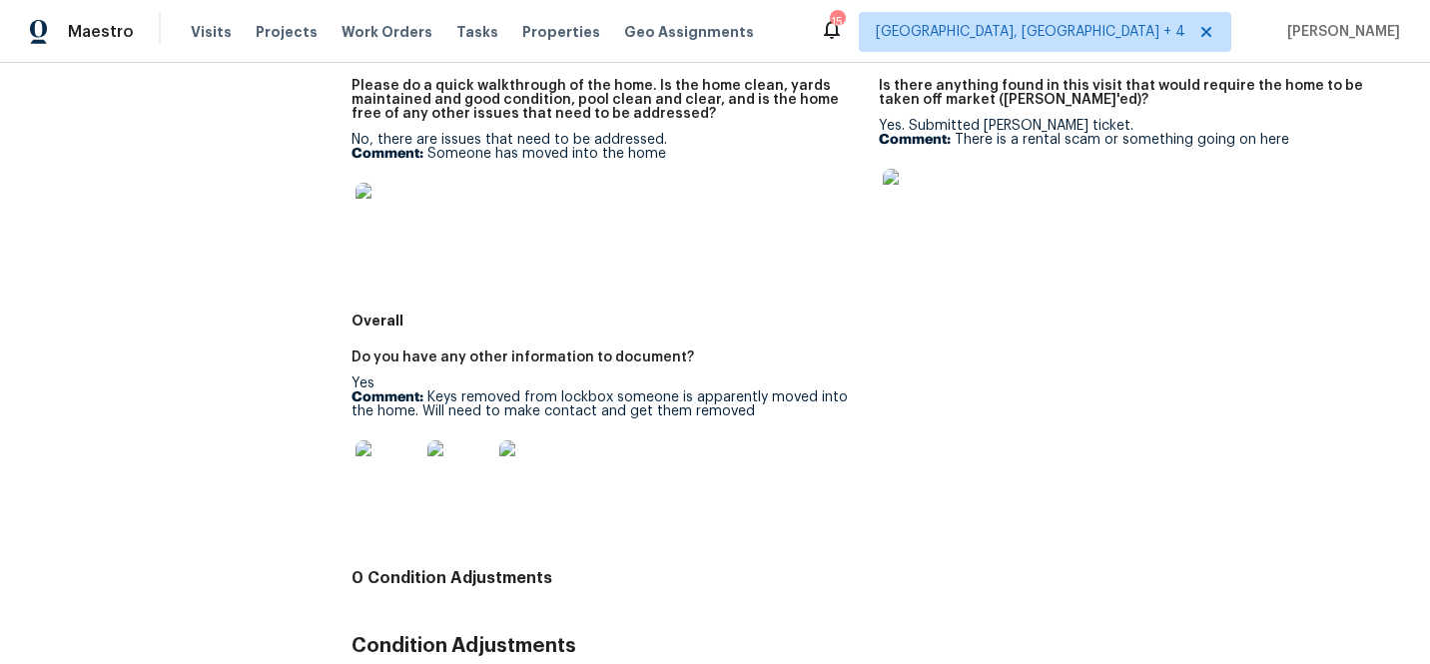
click at [535, 475] on img at bounding box center [531, 472] width 64 height 64
